Goal: Check status: Check status

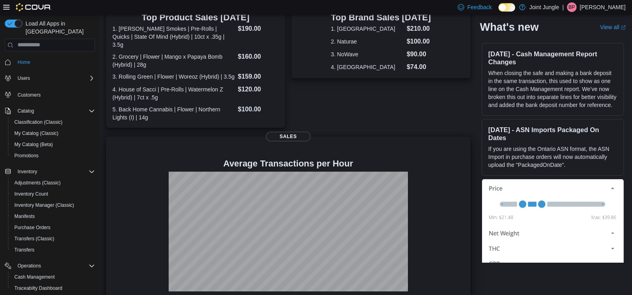
scroll to position [244, 0]
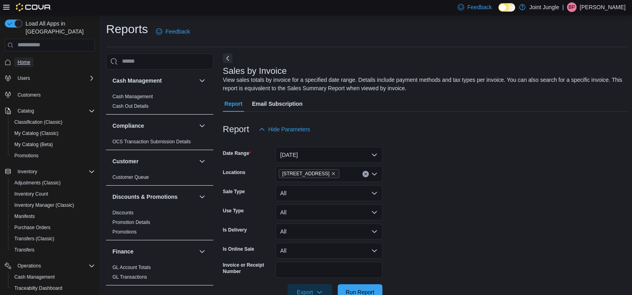
click at [24, 59] on span "Home" at bounding box center [24, 62] width 13 height 6
